Goal: Task Accomplishment & Management: Manage account settings

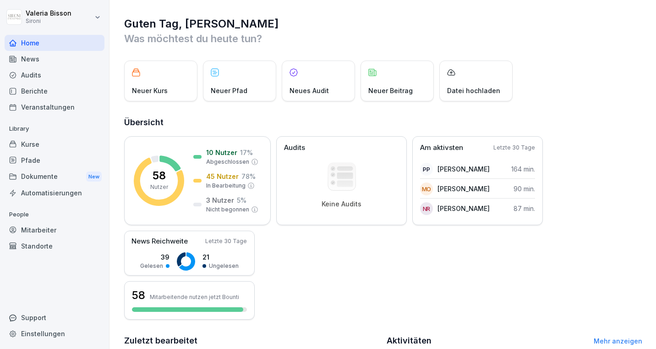
click at [29, 144] on div "Kurse" at bounding box center [55, 144] width 100 height 16
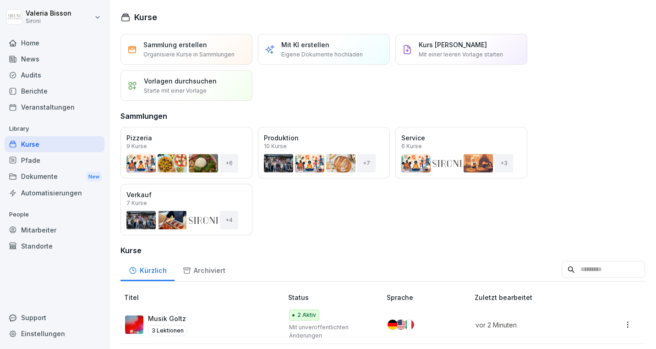
click at [0, 0] on div "Öffnen" at bounding box center [0, 0] width 0 height 0
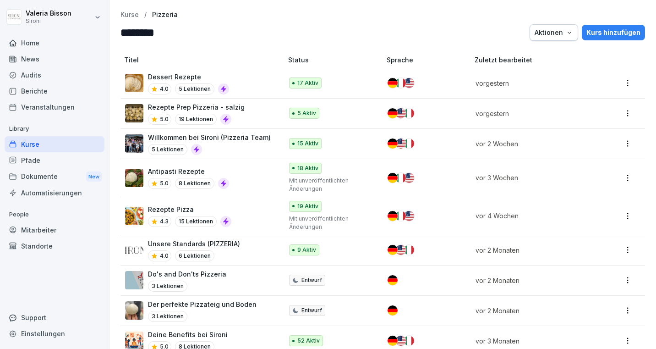
scroll to position [14, 0]
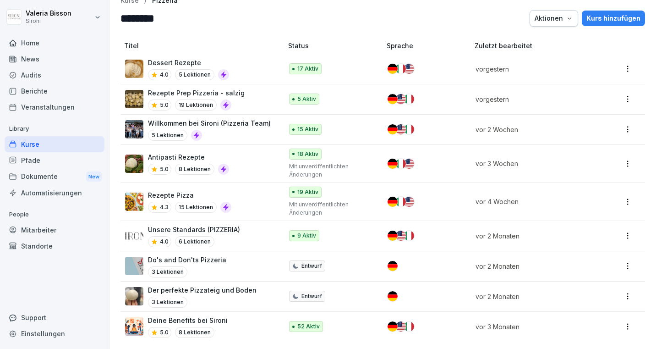
click at [227, 123] on p "Willkommen bei Sironi (Pizzeria Team)" at bounding box center [209, 123] width 123 height 10
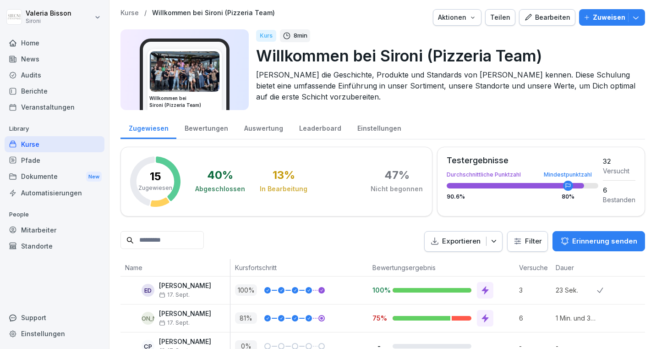
click at [545, 18] on div "Bearbeiten" at bounding box center [547, 17] width 46 height 10
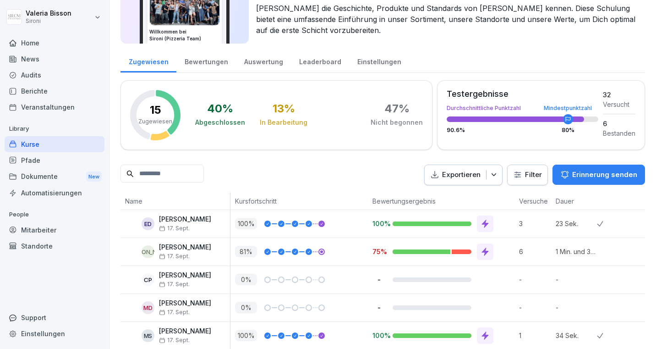
scroll to position [68, 0]
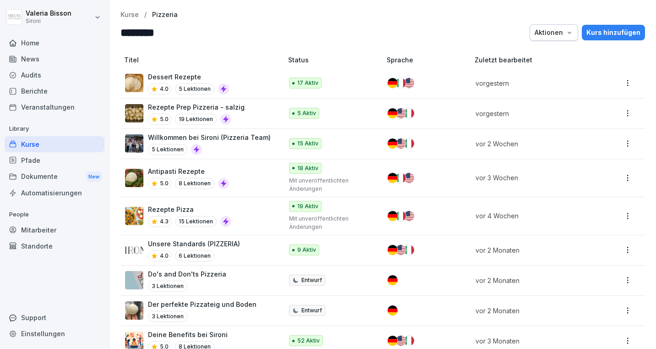
click at [241, 241] on div "Unsere Standards (PIZZERIA) 4.0 6 Lektionen" at bounding box center [199, 250] width 148 height 22
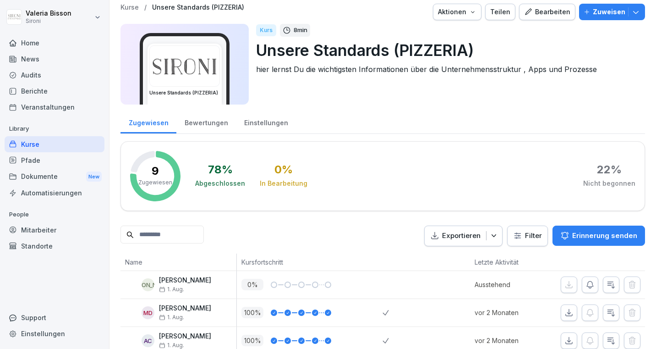
scroll to position [9, 0]
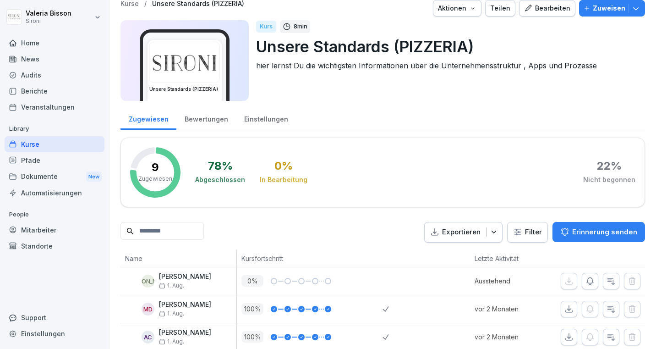
click at [547, 8] on div "Bearbeiten" at bounding box center [547, 8] width 46 height 10
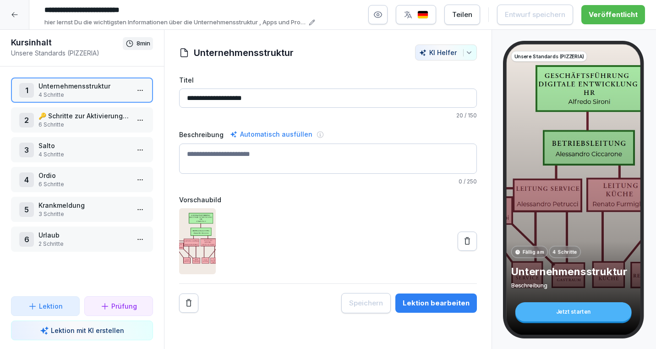
click at [83, 238] on p "Urlaub" at bounding box center [83, 235] width 91 height 10
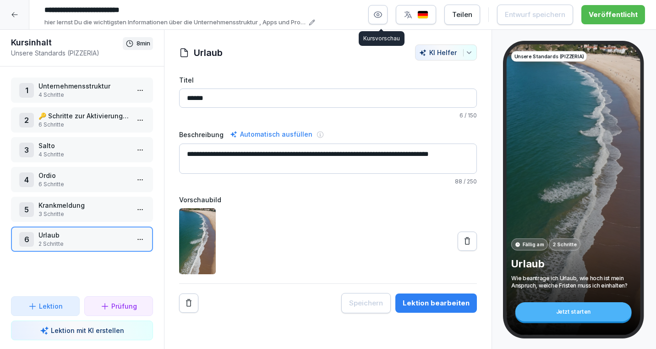
click at [381, 16] on icon "button" at bounding box center [377, 14] width 9 height 9
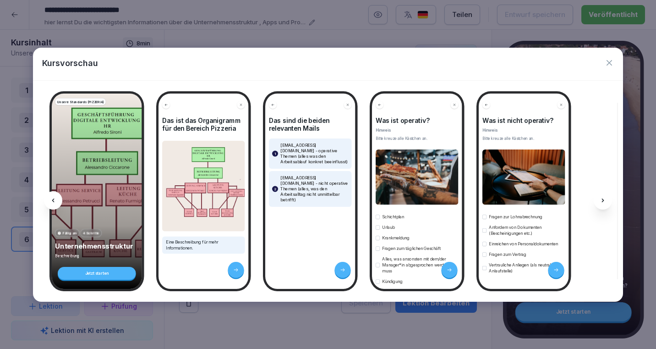
click at [597, 202] on div at bounding box center [603, 200] width 18 height 18
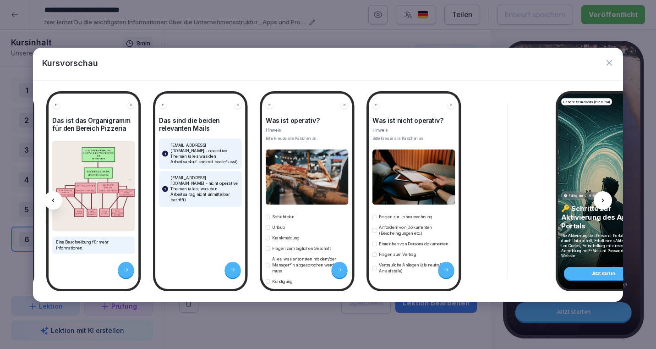
click at [597, 202] on div at bounding box center [603, 200] width 18 height 18
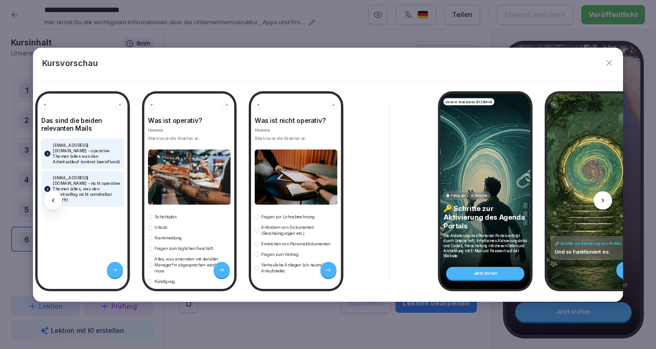
click at [602, 200] on icon at bounding box center [602, 200] width 7 height 7
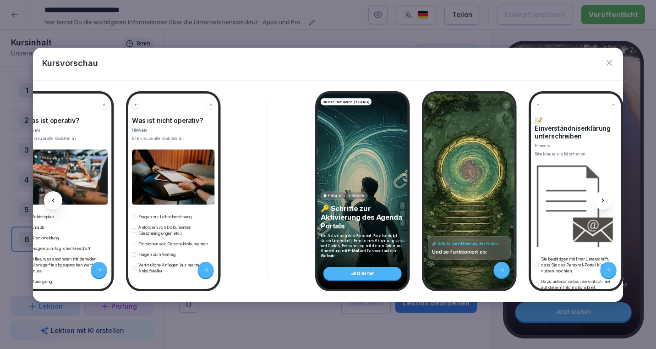
click at [602, 200] on icon at bounding box center [602, 200] width 7 height 7
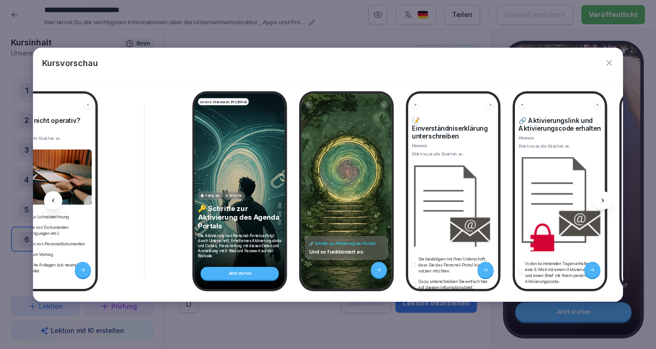
click at [609, 202] on div at bounding box center [603, 200] width 18 height 18
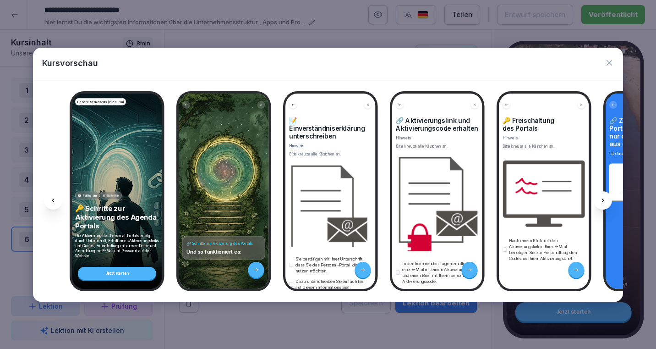
click at [609, 202] on div at bounding box center [603, 200] width 18 height 18
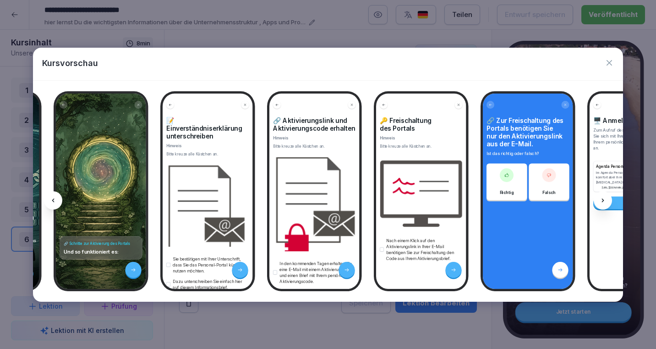
click at [609, 202] on div at bounding box center [603, 200] width 18 height 18
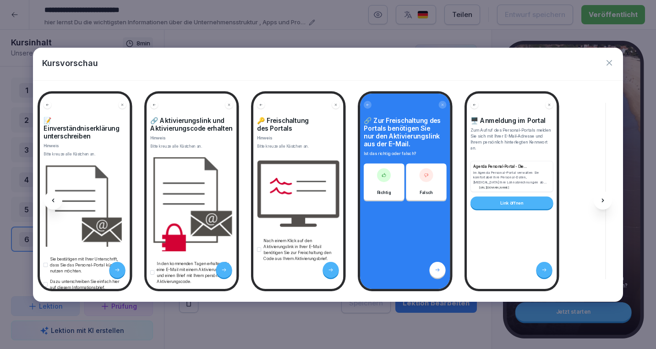
click at [609, 202] on div at bounding box center [603, 200] width 18 height 18
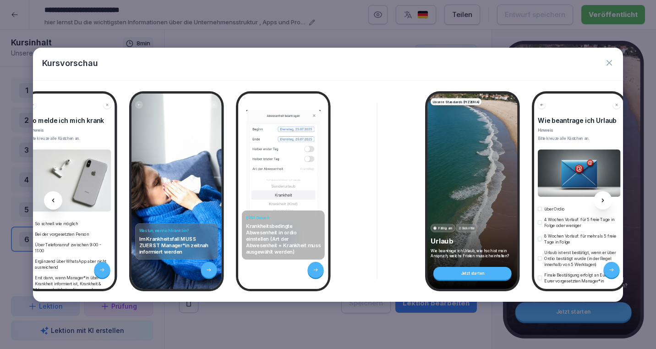
scroll to position [0, 3233]
